Goal: Complete application form: Complete application form

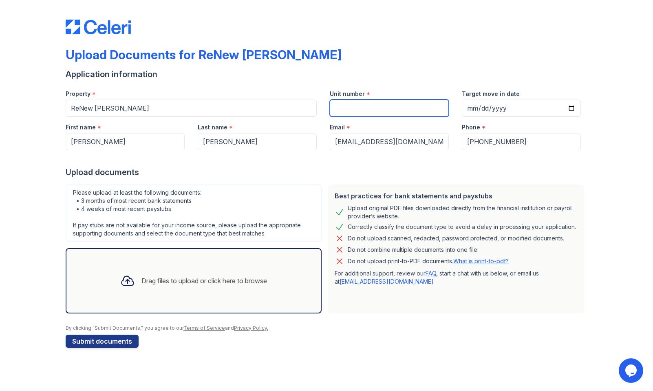
click at [369, 102] on input "Unit number" at bounding box center [389, 108] width 119 height 17
type input "302"
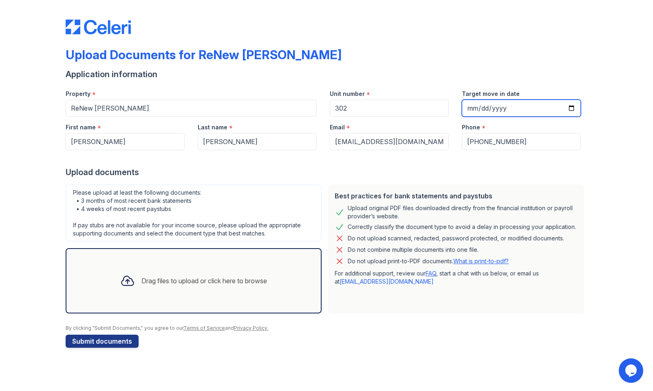
click at [574, 107] on input "Target move in date" at bounding box center [521, 108] width 119 height 17
type input "2025-08-26"
click at [420, 171] on div "Upload documents" at bounding box center [327, 171] width 522 height 11
click at [182, 276] on div "Drag files to upload or click here to browse" at bounding box center [205, 281] width 126 height 10
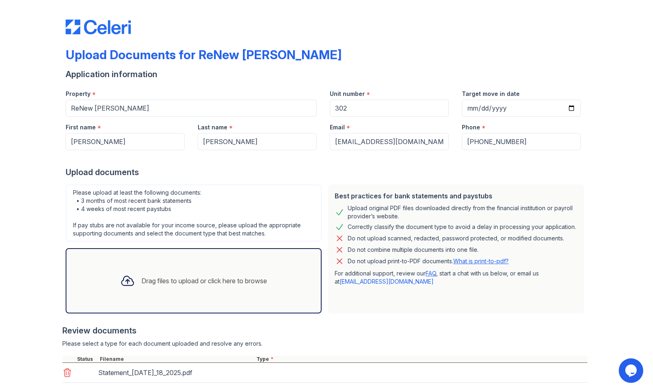
click at [215, 268] on div "Drag files to upload or click here to browse" at bounding box center [194, 281] width 160 height 28
click at [255, 283] on div "Drag files to upload or click here to browse" at bounding box center [205, 281] width 126 height 10
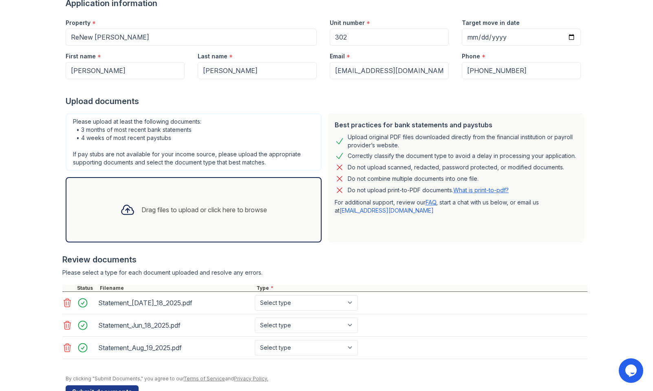
scroll to position [95, 0]
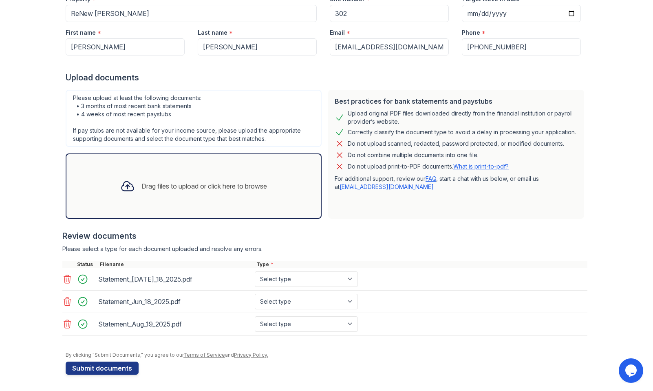
click at [214, 192] on div "Drag files to upload or click here to browse" at bounding box center [194, 186] width 160 height 28
click at [209, 170] on div "Drag files to upload or click here to browse" at bounding box center [194, 185] width 256 height 65
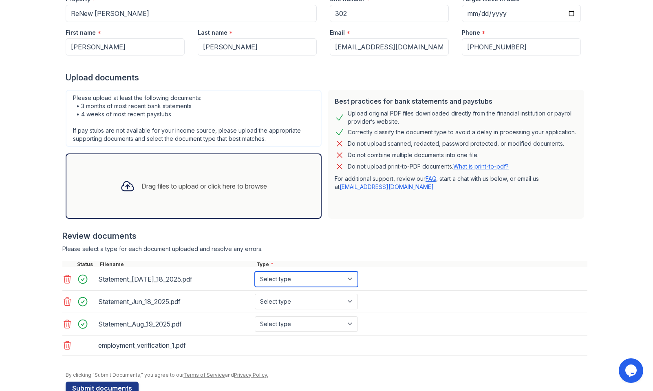
click at [354, 280] on select "Select type Paystub Bank Statement Offer Letter Tax Documents Benefit Award Let…" at bounding box center [306, 279] width 103 height 16
select select "bank_statement"
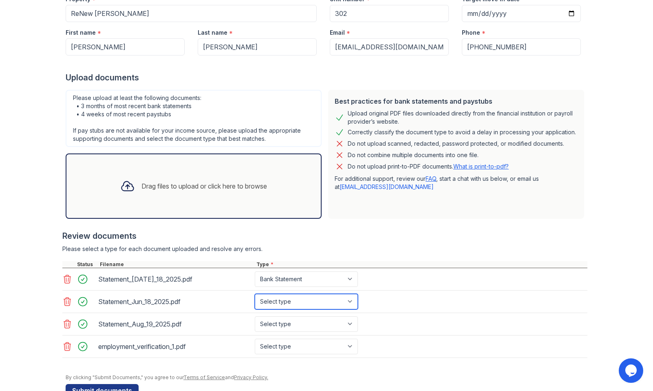
click at [356, 303] on select "Select type Paystub Bank Statement Offer Letter Tax Documents Benefit Award Let…" at bounding box center [306, 302] width 103 height 16
select select "bank_statement"
click at [349, 322] on select "Select type Paystub Bank Statement Offer Letter Tax Documents Benefit Award Let…" at bounding box center [306, 324] width 103 height 16
select select "bank_statement"
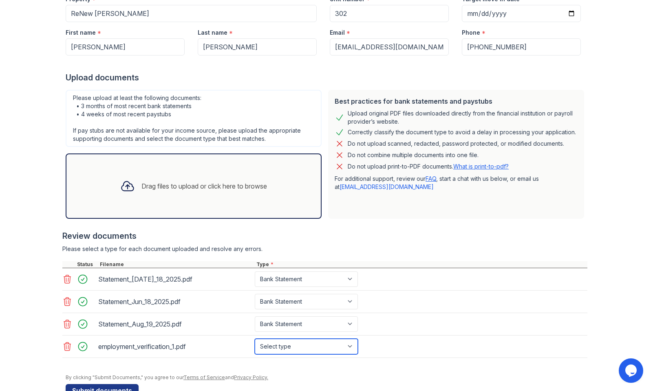
click at [347, 346] on select "Select type Paystub Bank Statement Offer Letter Tax Documents Benefit Award Let…" at bounding box center [306, 347] width 103 height 16
select select "offer_letter"
click at [244, 361] on div at bounding box center [324, 362] width 525 height 8
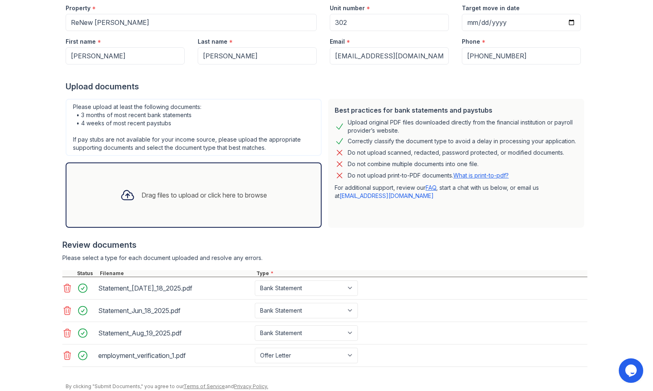
scroll to position [117, 0]
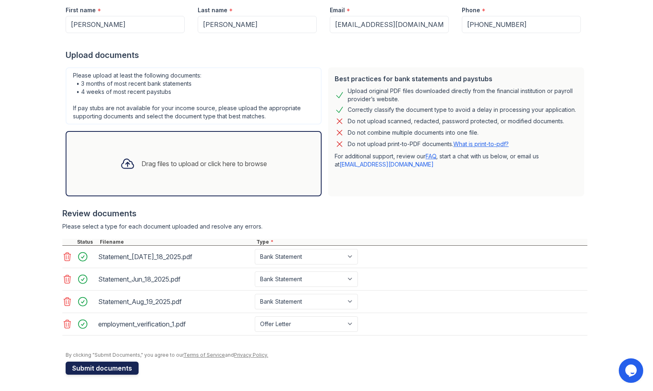
click at [114, 368] on button "Submit documents" at bounding box center [102, 367] width 73 height 13
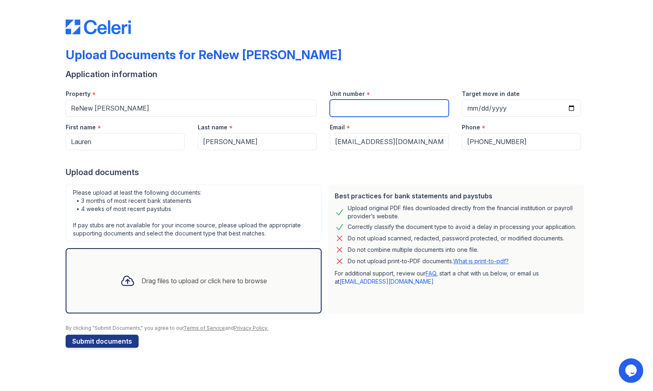
click at [347, 110] on input "Unit number" at bounding box center [389, 108] width 119 height 17
type input "302"
click at [180, 269] on div "Drag files to upload or click here to browse" at bounding box center [194, 281] width 160 height 28
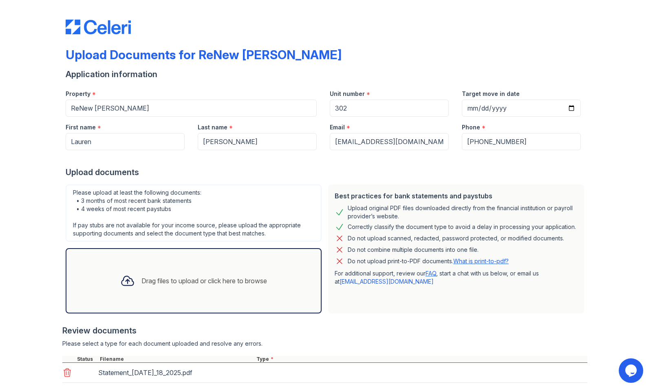
click at [190, 278] on div "Drag files to upload or click here to browse" at bounding box center [205, 281] width 126 height 10
click at [250, 271] on div "Drag files to upload or click here to browse" at bounding box center [194, 281] width 160 height 28
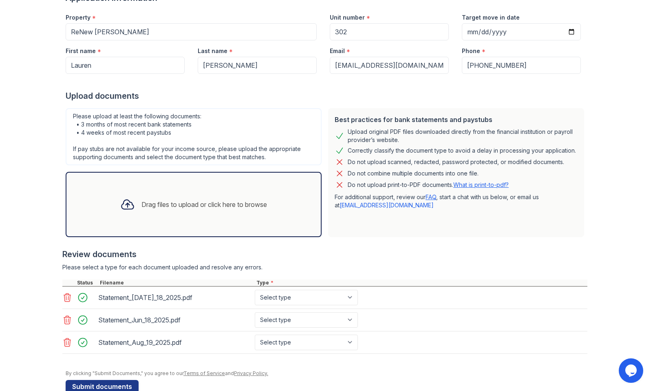
scroll to position [81, 0]
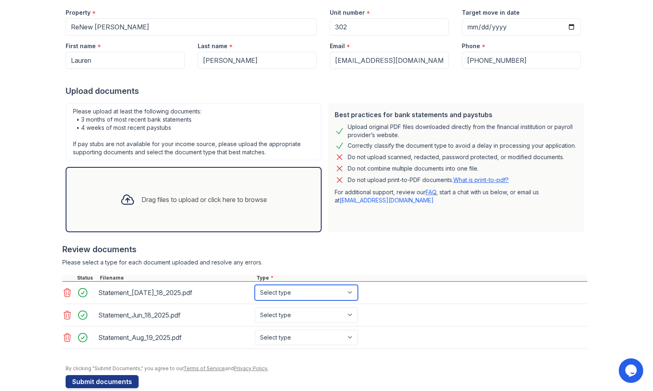
click at [350, 291] on select "Select type Paystub Bank Statement Offer Letter Tax Documents Benefit Award Let…" at bounding box center [306, 293] width 103 height 16
select select "bank_statement"
click at [346, 318] on select "Select type Paystub Bank Statement Offer Letter Tax Documents Benefit Award Let…" at bounding box center [306, 315] width 103 height 16
select select "bank_statement"
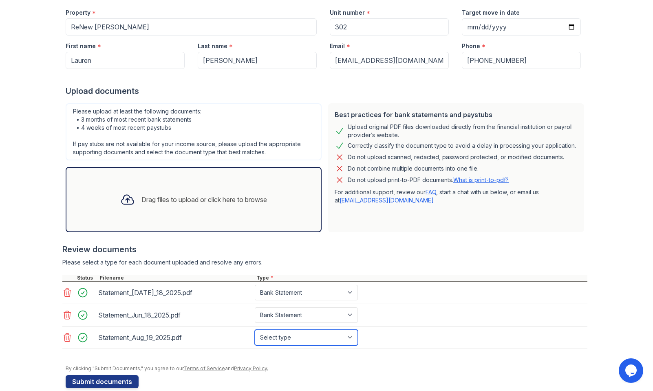
click at [337, 330] on select "Select type Paystub Bank Statement Offer Letter Tax Documents Benefit Award Let…" at bounding box center [306, 338] width 103 height 16
select select "bank_statement"
click at [245, 198] on div "Drag files to upload or click here to browse" at bounding box center [205, 200] width 126 height 10
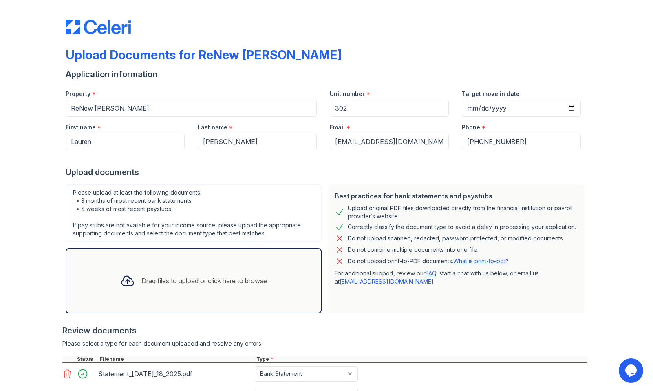
scroll to position [8, 0]
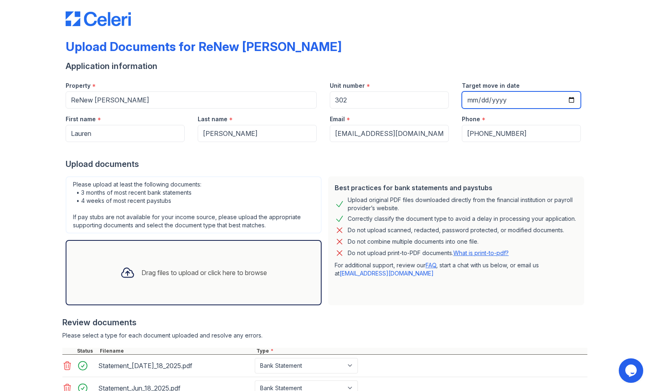
click at [573, 99] on input "Target move in date" at bounding box center [521, 99] width 119 height 17
type input "[DATE]"
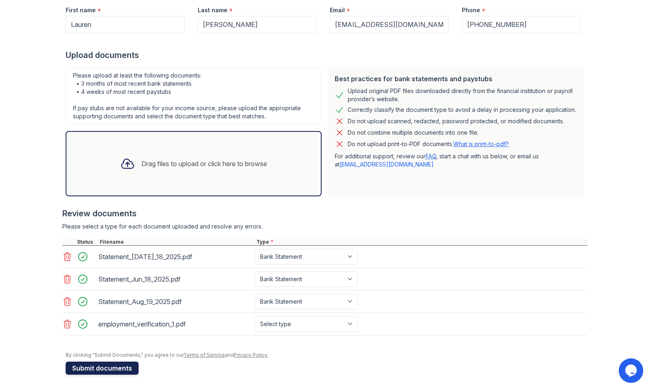
click at [95, 364] on button "Submit documents" at bounding box center [102, 367] width 73 height 13
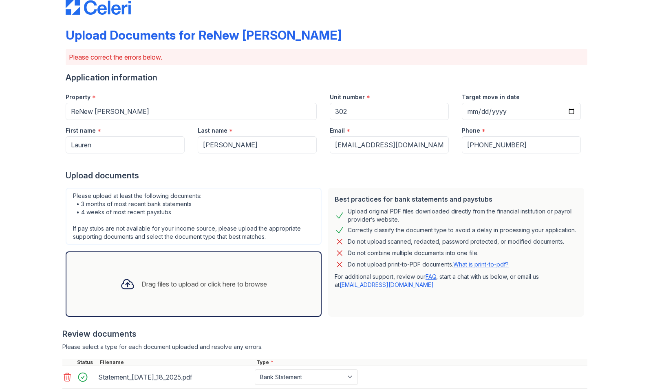
scroll to position [140, 0]
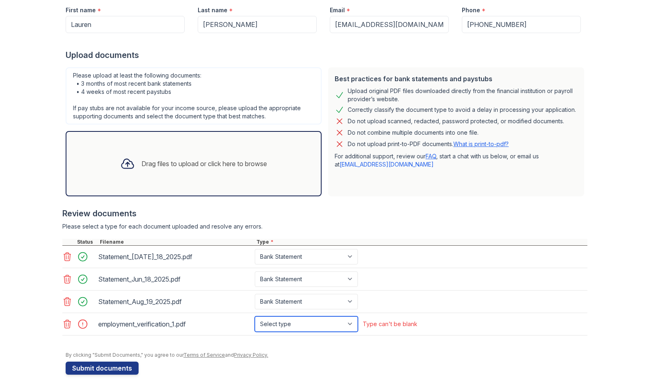
click at [350, 322] on select "Select type Paystub Bank Statement Offer Letter Tax Documents Benefit Award Let…" at bounding box center [306, 324] width 103 height 16
select select "offer_letter"
click at [262, 223] on div "Please select a type for each document uploaded and resolve any errors." at bounding box center [324, 226] width 525 height 8
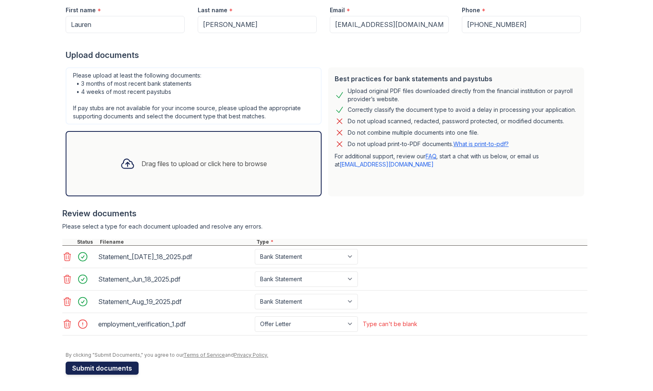
click at [104, 367] on button "Submit documents" at bounding box center [102, 367] width 73 height 13
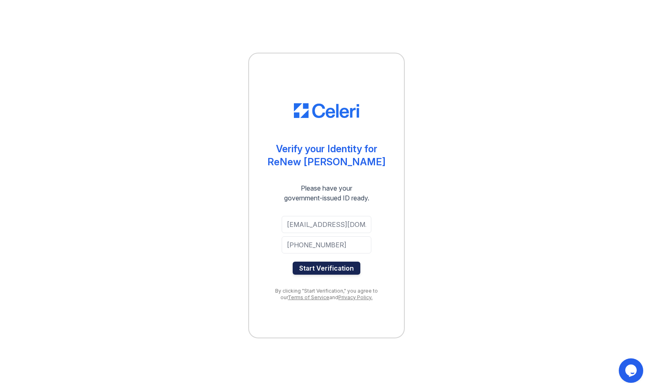
click at [327, 267] on button "Start Verification" at bounding box center [327, 267] width 68 height 13
